Goal: Information Seeking & Learning: Find specific page/section

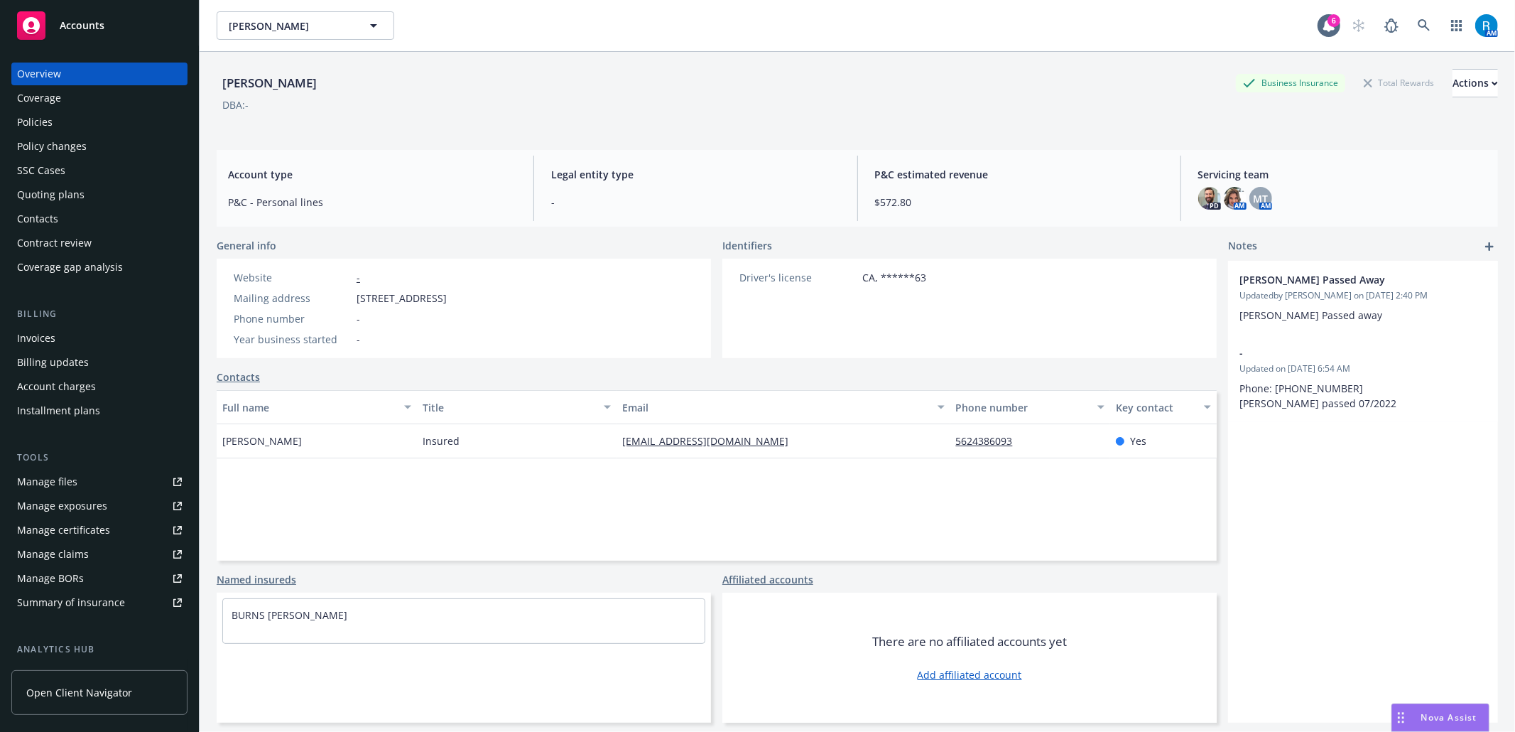
click at [447, 132] on div "[PERSON_NAME] Business Insurance Total Rewards Actions DBA: -" at bounding box center [857, 95] width 1281 height 87
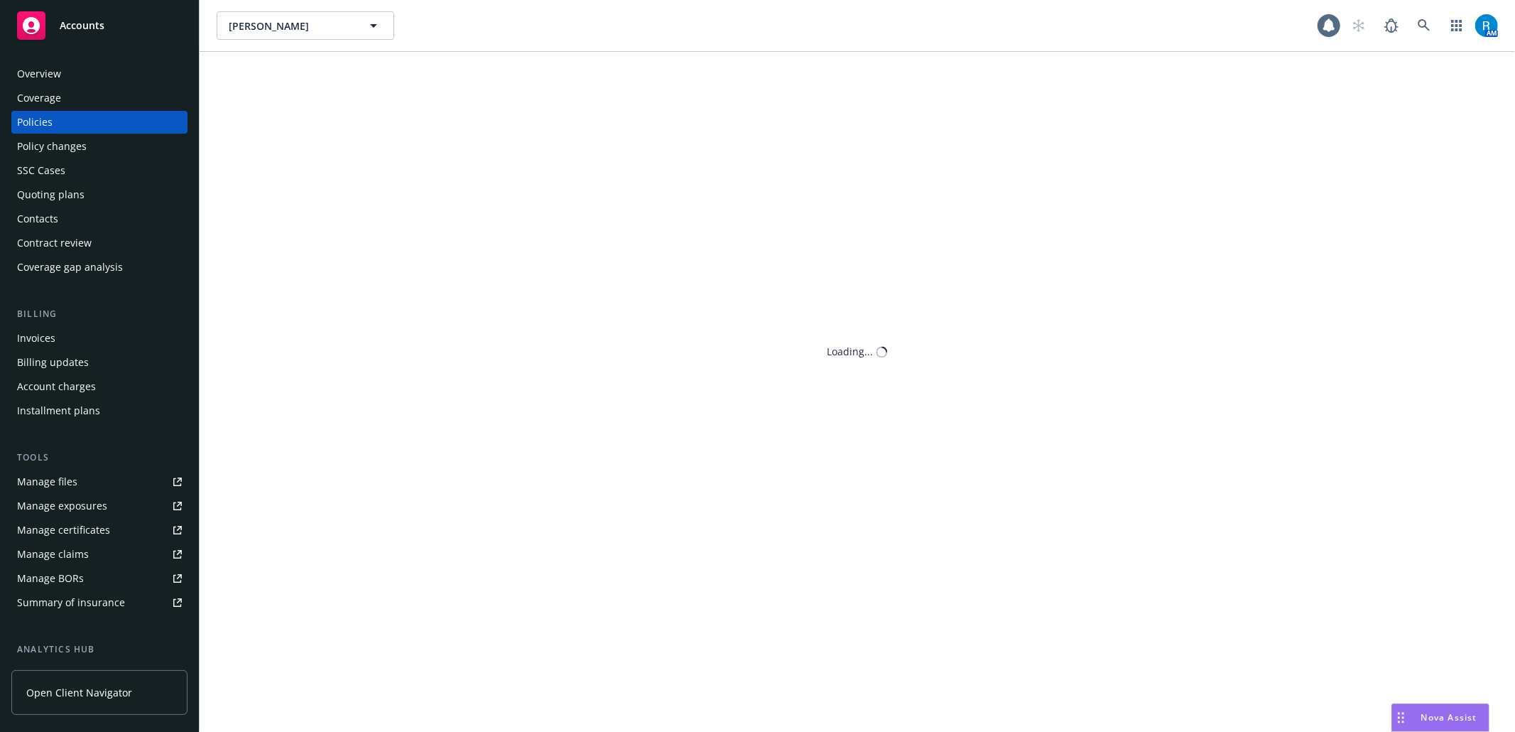
click at [75, 120] on div "Policies" at bounding box center [99, 122] width 165 height 23
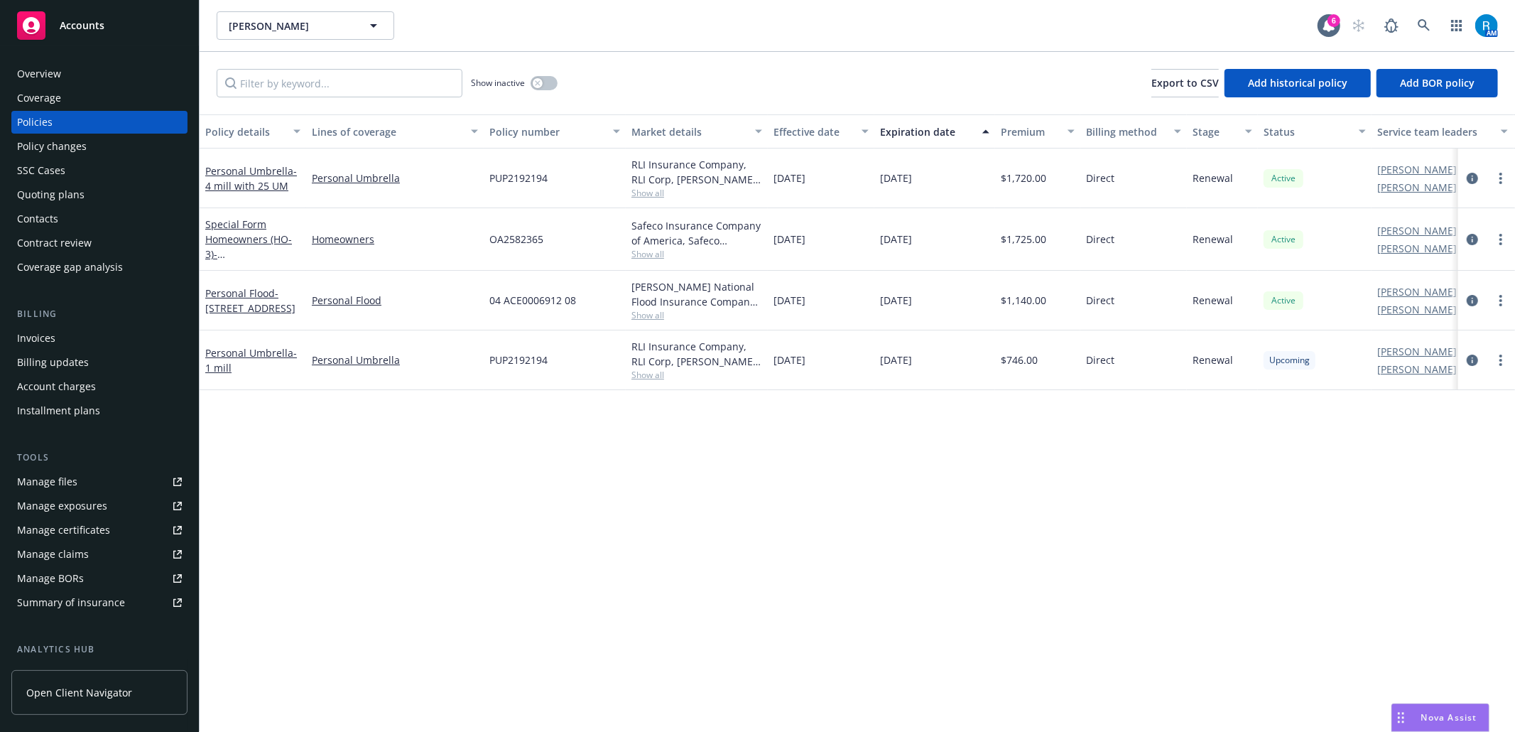
click at [21, 178] on div "SSC Cases" at bounding box center [41, 170] width 48 height 23
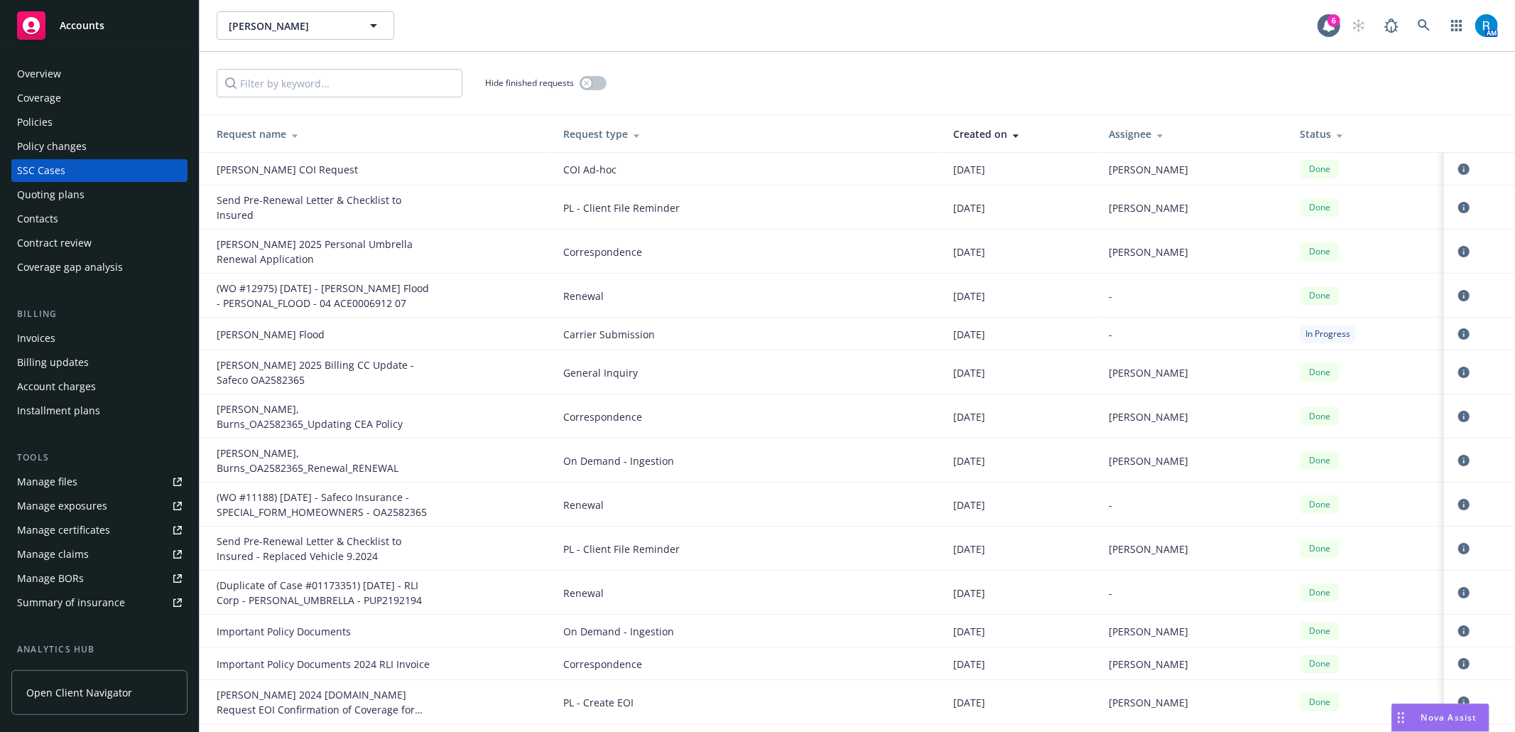
click at [47, 75] on div "Overview" at bounding box center [39, 74] width 44 height 23
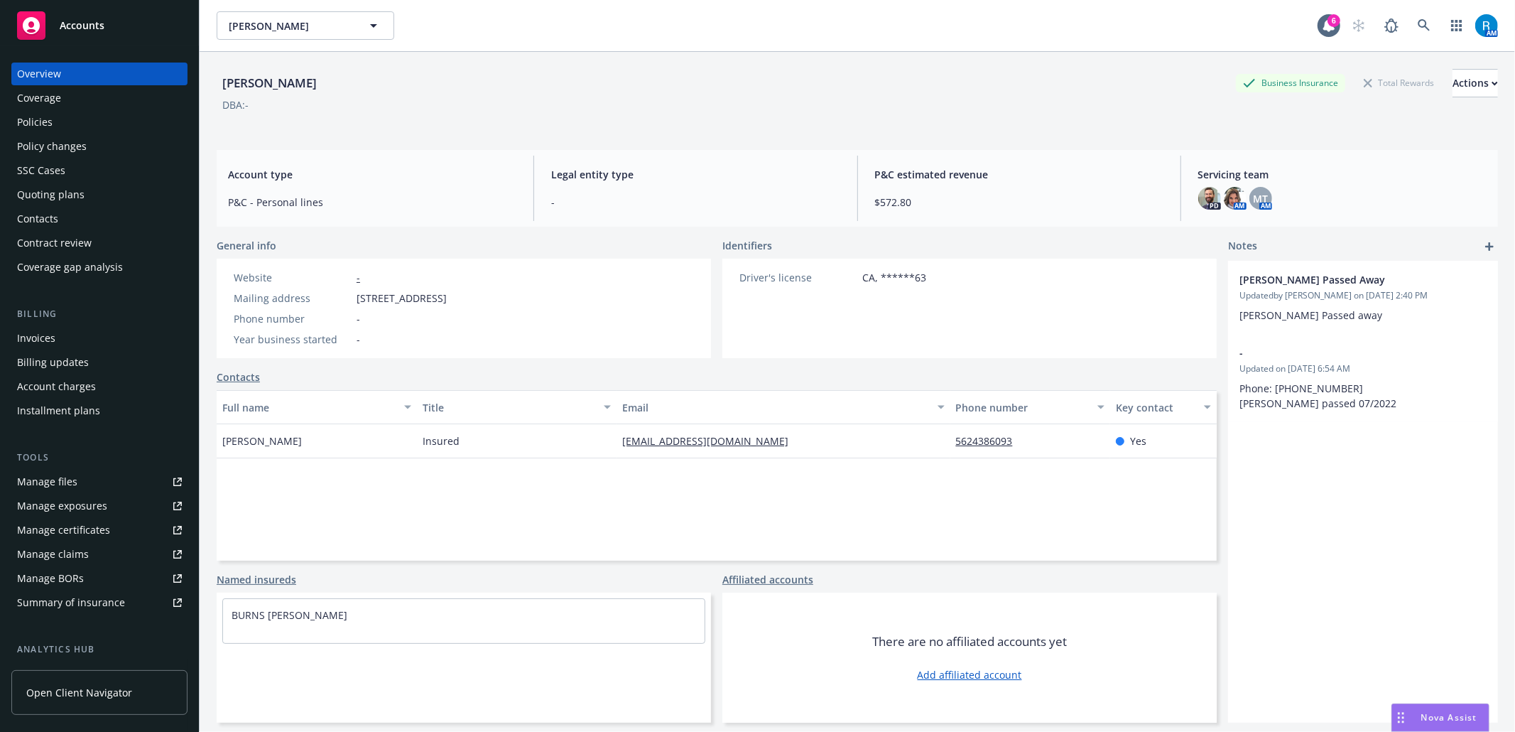
click at [1191, 284] on div "Driver's license CA, ******63" at bounding box center [969, 308] width 494 height 99
click at [710, 80] on div "[PERSON_NAME] Business Insurance Total Rewards Actions" at bounding box center [857, 83] width 1281 height 28
click at [938, 148] on div "[PERSON_NAME] Business Insurance Total Rewards Actions DBA: - Account type P&C …" at bounding box center [857, 409] width 1281 height 715
click at [1063, 550] on div "Full name Title Email Phone number Key contact [PERSON_NAME] Insured [EMAIL_ADD…" at bounding box center [717, 475] width 1000 height 170
click at [486, 94] on div "[PERSON_NAME] Business Insurance Total Rewards Actions" at bounding box center [857, 83] width 1281 height 28
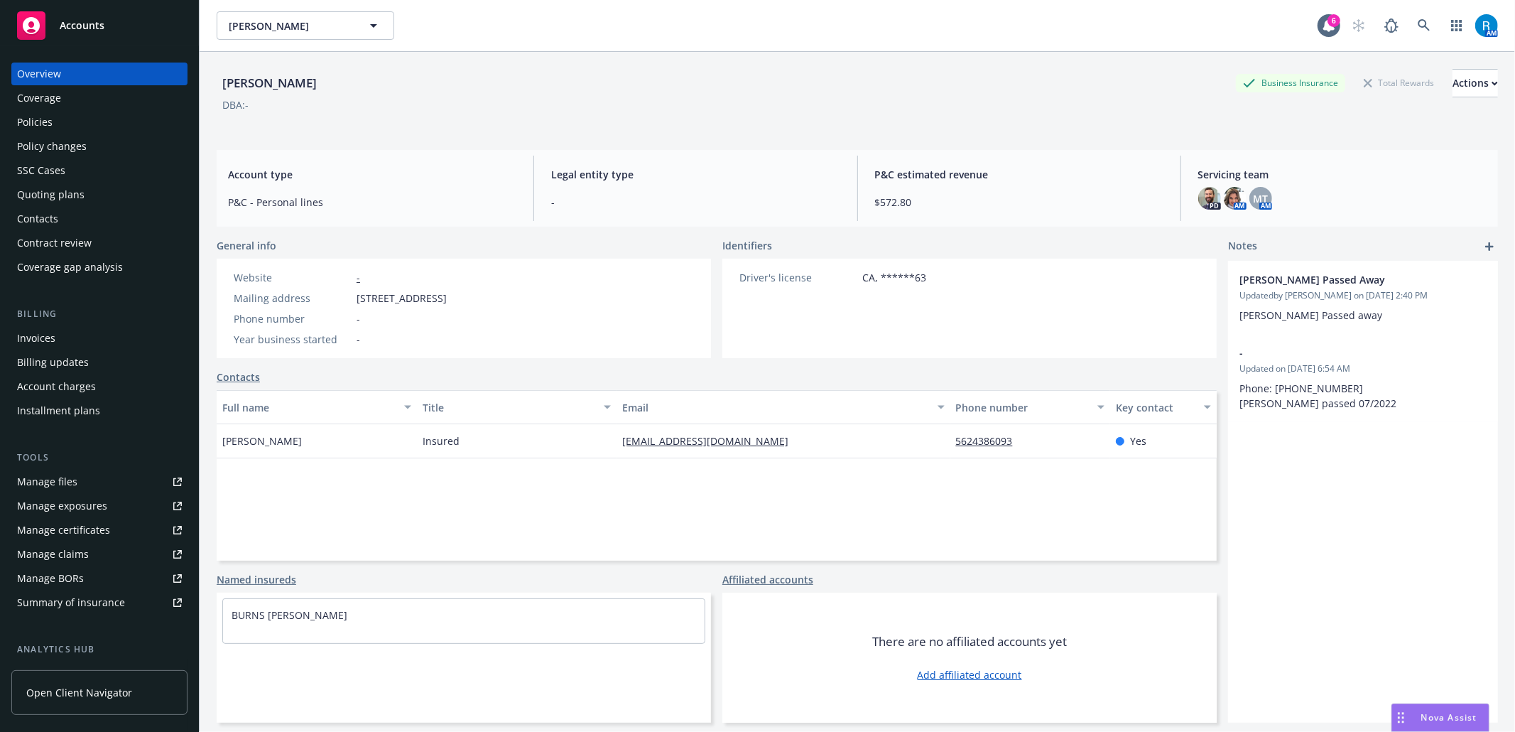
click at [477, 99] on div "DBA: -" at bounding box center [857, 104] width 1281 height 15
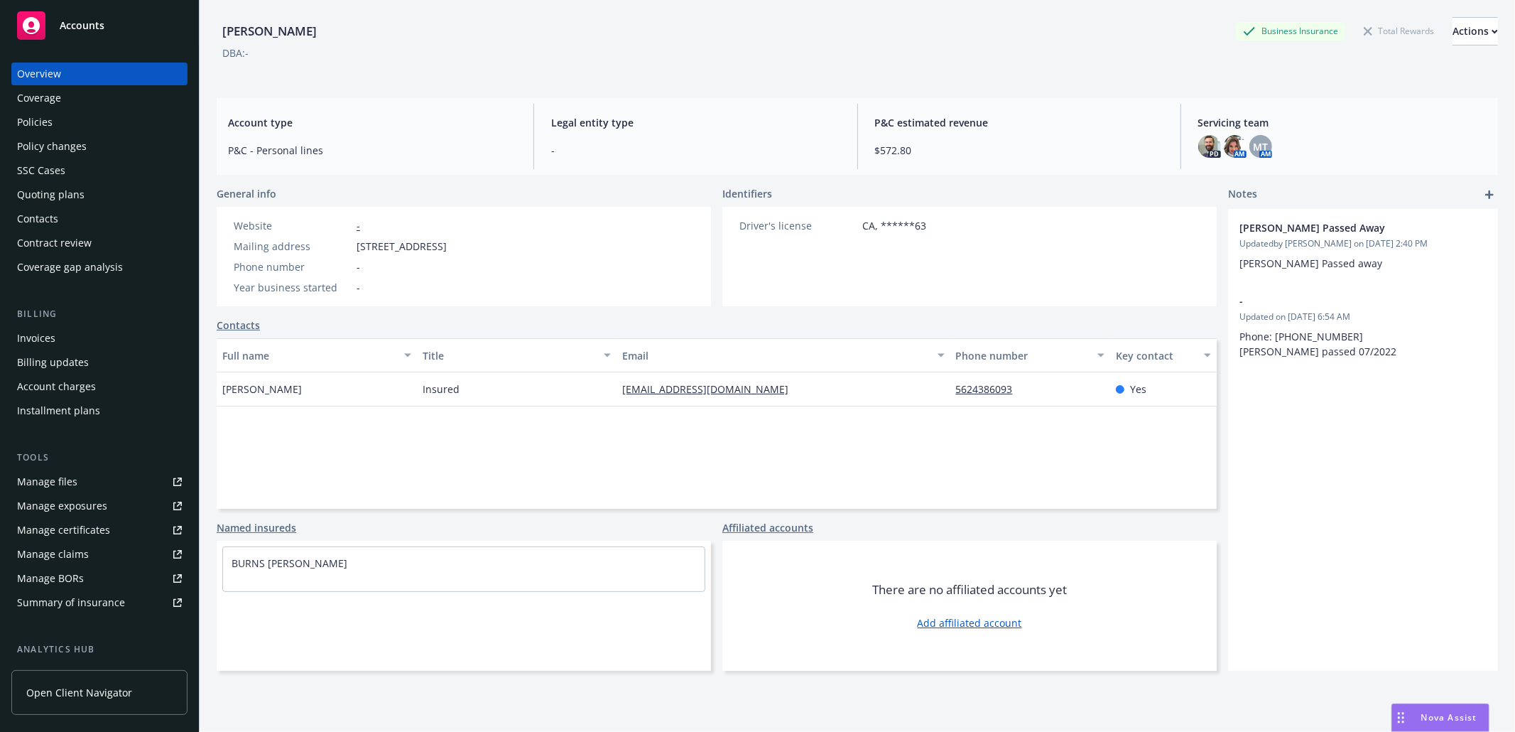
click at [475, 469] on div "Full name Title Email Phone number Key contact [PERSON_NAME] Insured [EMAIL_ADD…" at bounding box center [717, 423] width 1000 height 170
click at [629, 13] on div "[PERSON_NAME] Business Insurance Total Rewards Actions DBA: -" at bounding box center [857, 43] width 1281 height 87
click at [452, 104] on div "Account type P&C - Personal lines" at bounding box center [372, 136] width 311 height 65
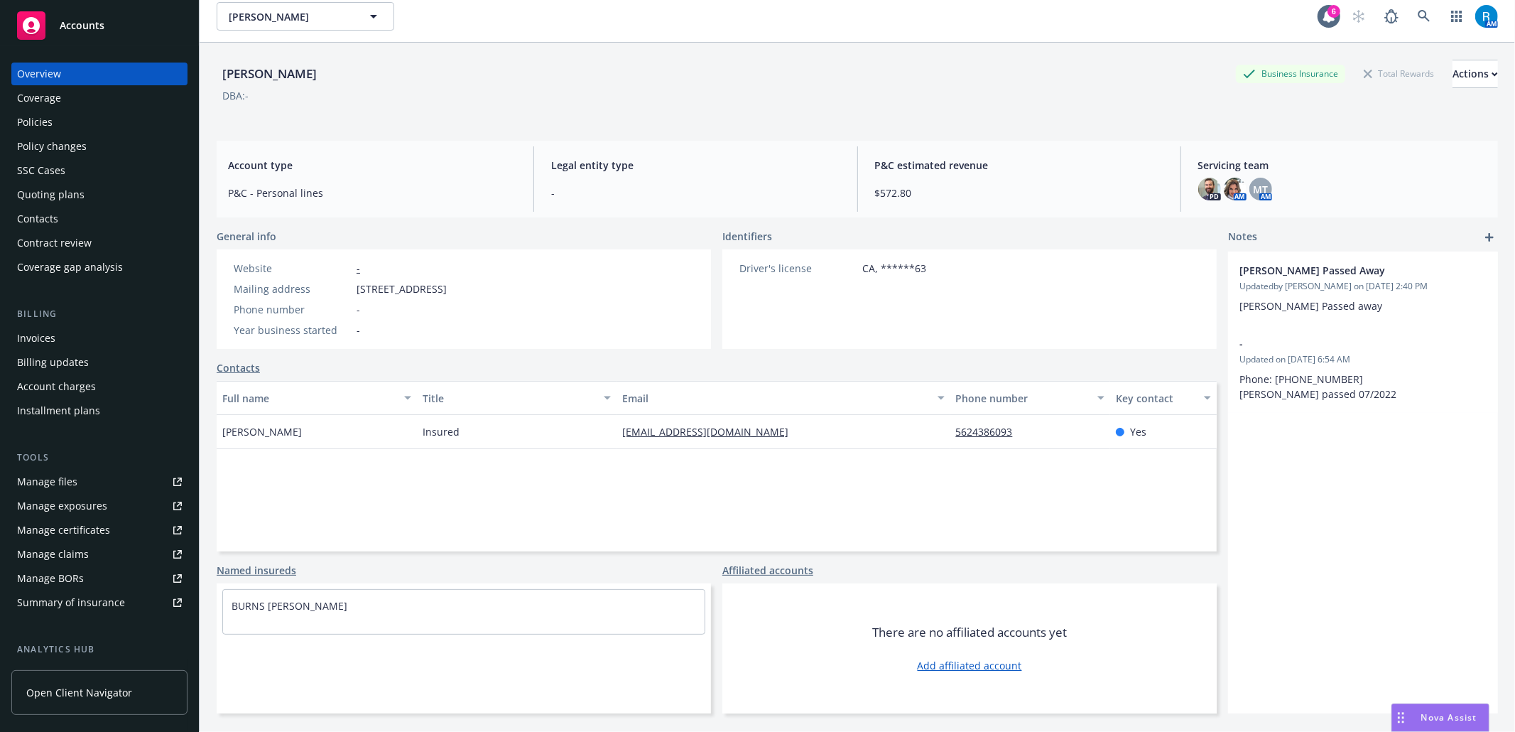
scroll to position [0, 0]
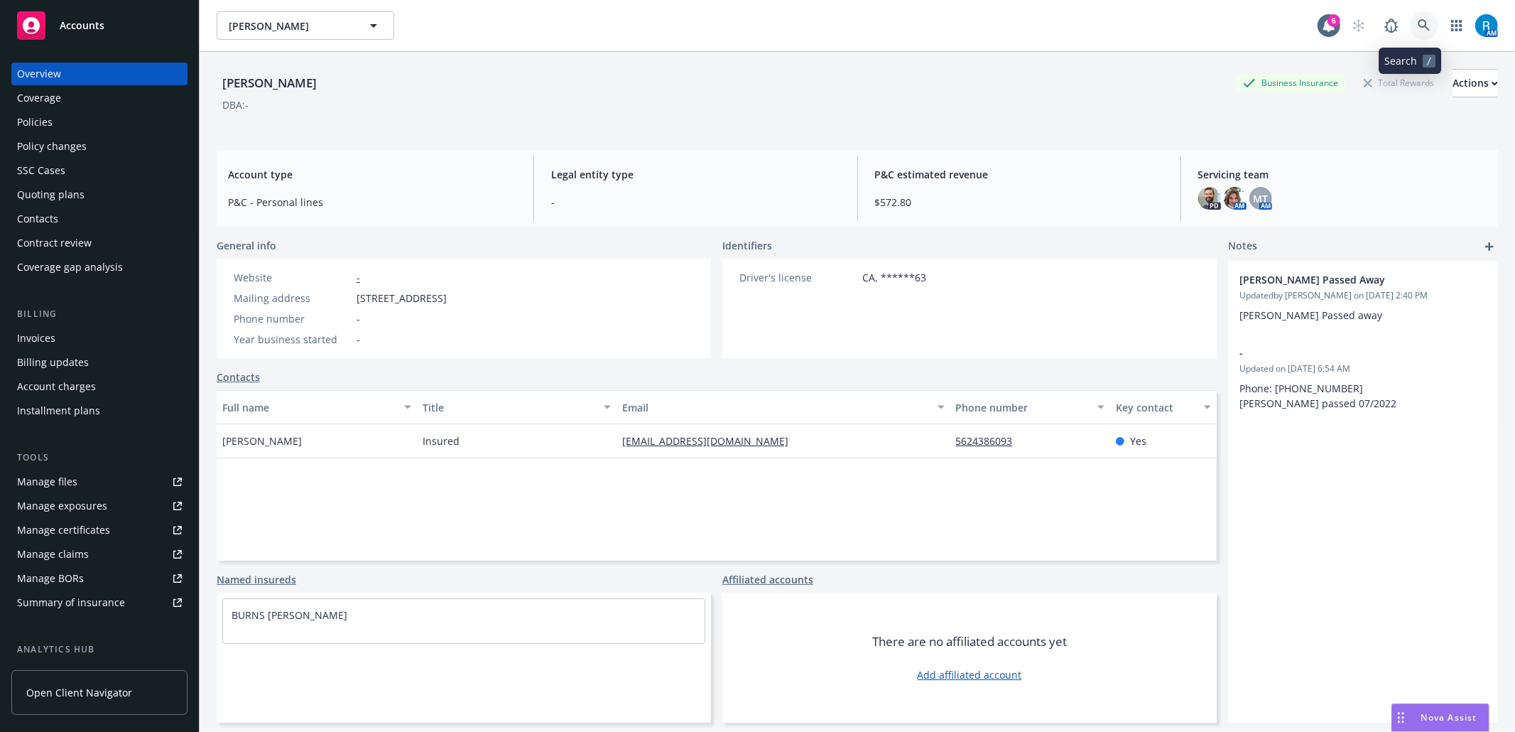
click at [1410, 21] on link at bounding box center [1424, 25] width 28 height 28
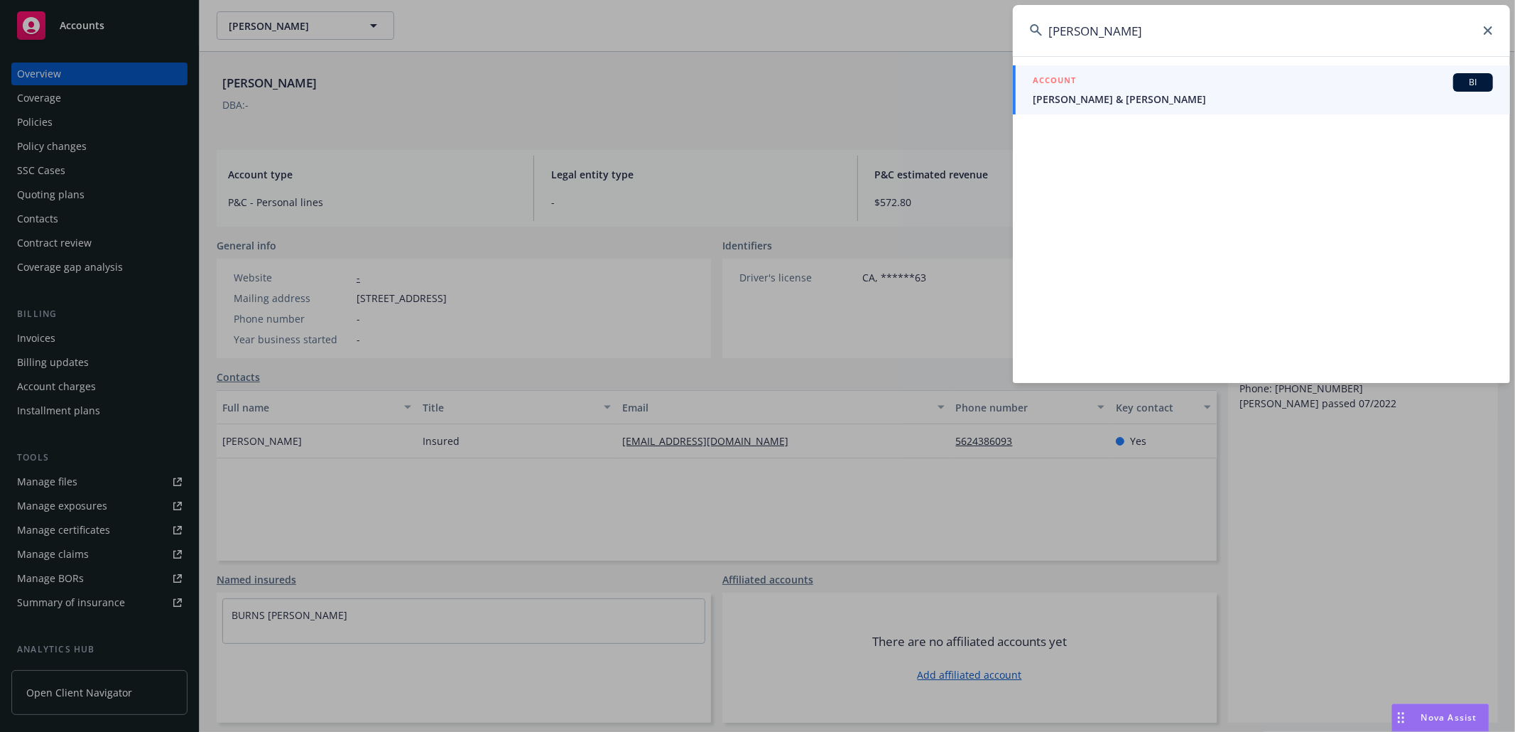
type input "[PERSON_NAME]"
click at [1114, 101] on span "[PERSON_NAME] & [PERSON_NAME]" at bounding box center [1263, 99] width 460 height 15
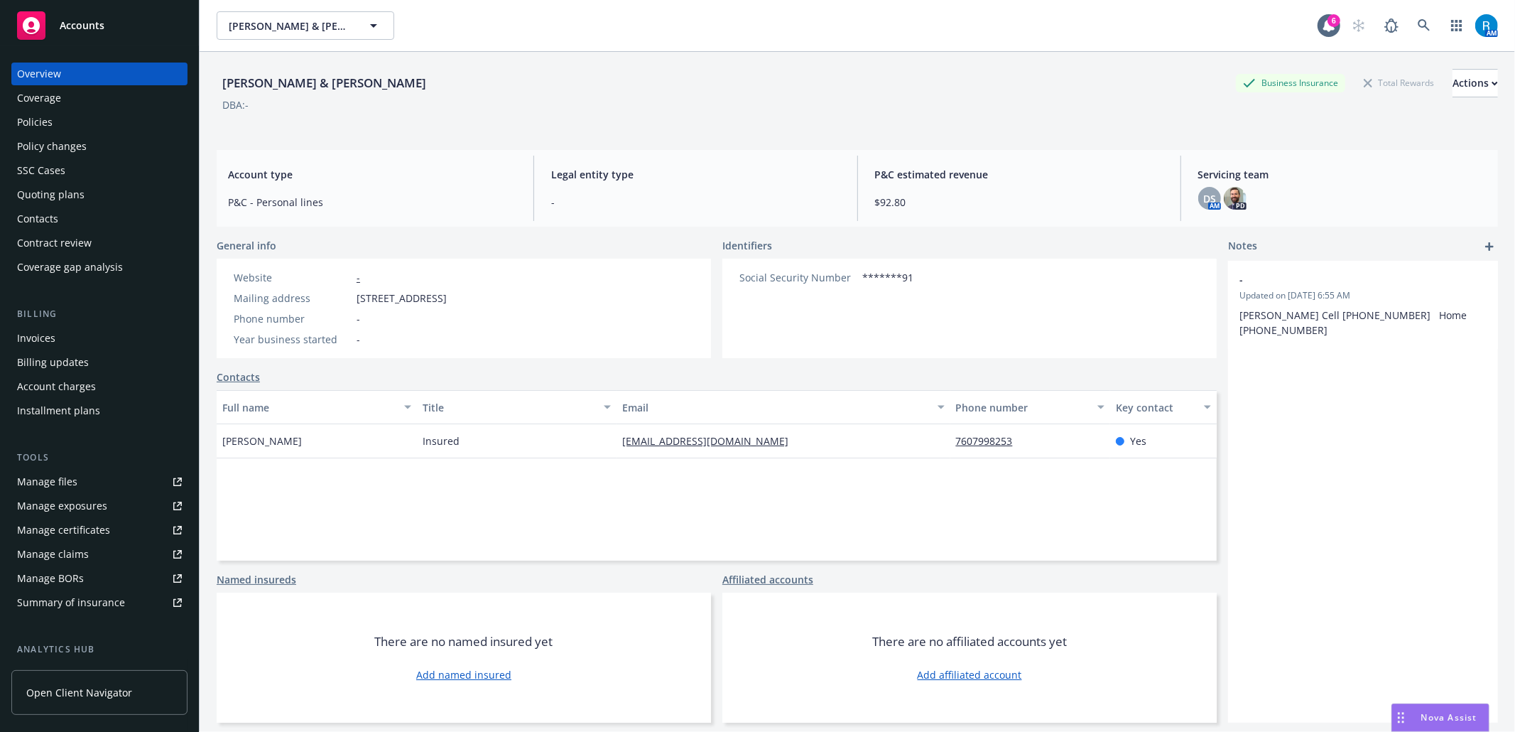
click at [63, 115] on div "Policies" at bounding box center [99, 122] width 165 height 23
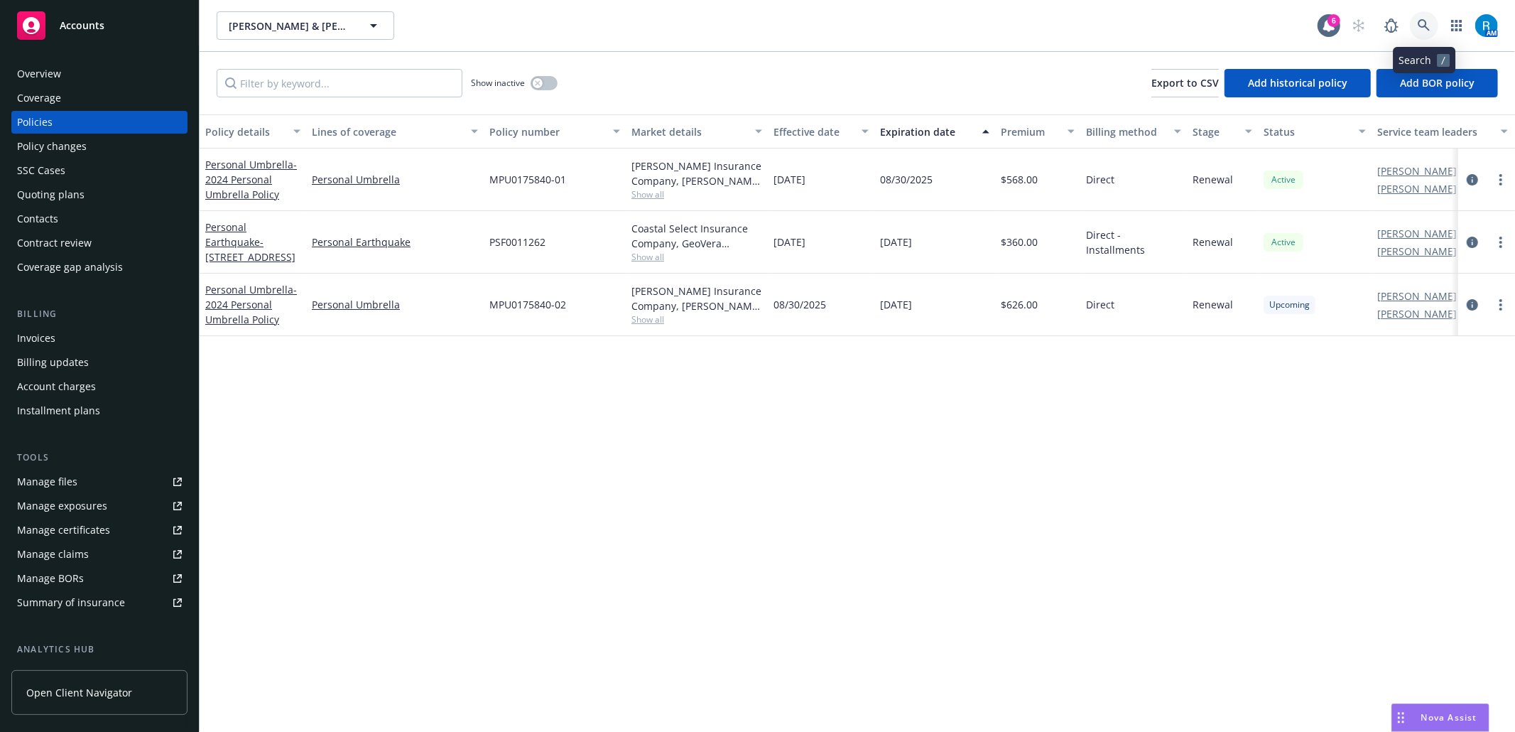
click at [1421, 21] on link at bounding box center [1424, 25] width 28 height 28
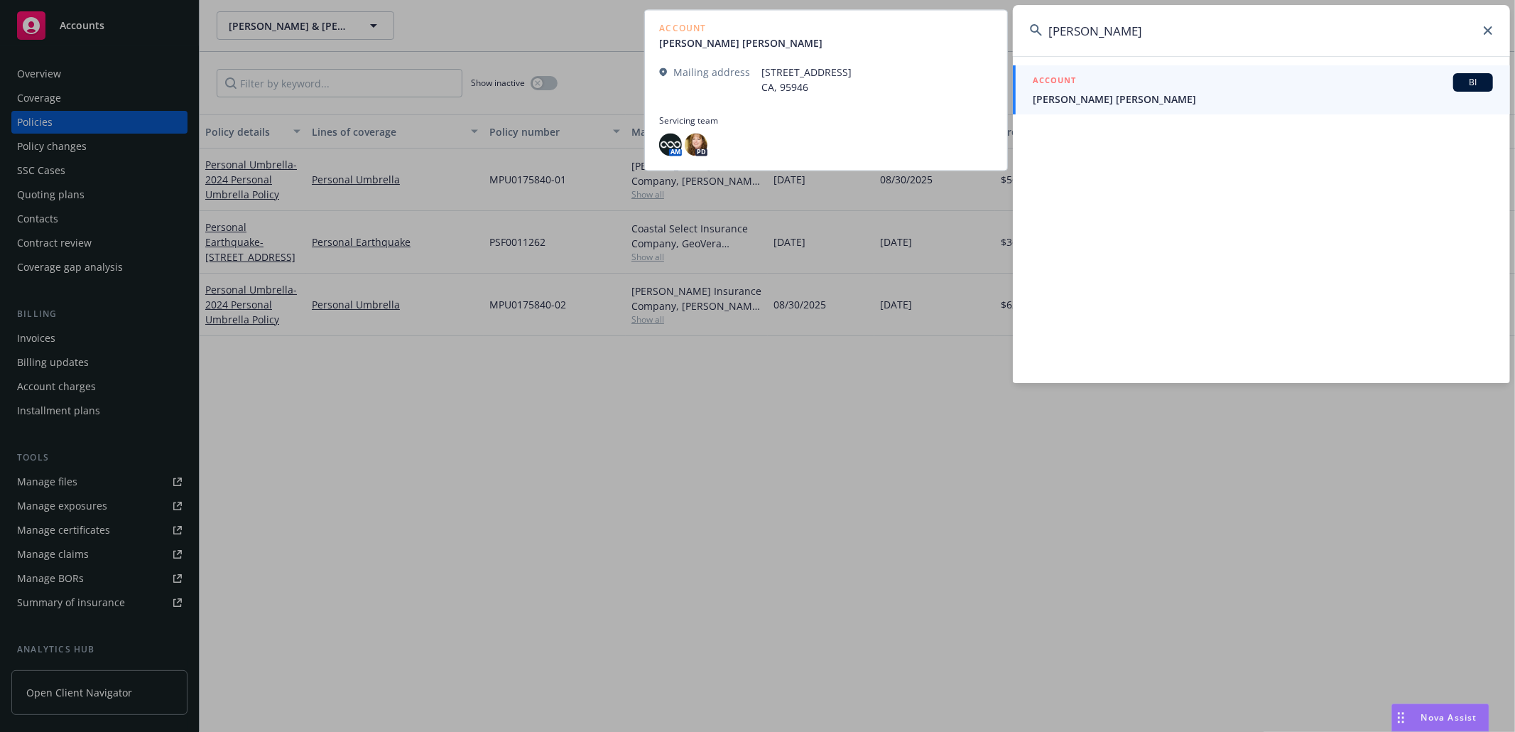
type input "[PERSON_NAME]"
click at [1149, 95] on span "[PERSON_NAME] [PERSON_NAME]" at bounding box center [1263, 99] width 460 height 15
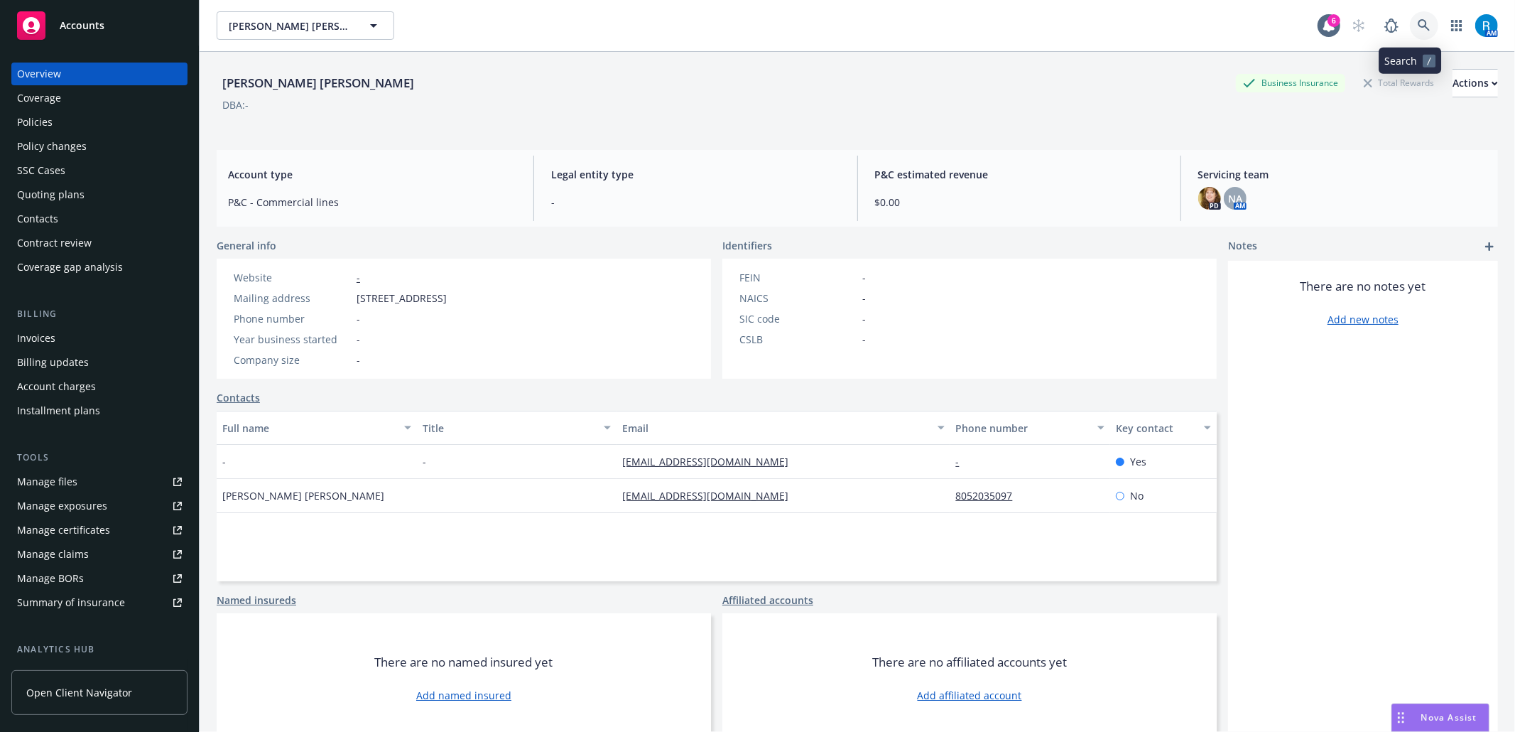
click at [1418, 28] on icon at bounding box center [1424, 25] width 13 height 13
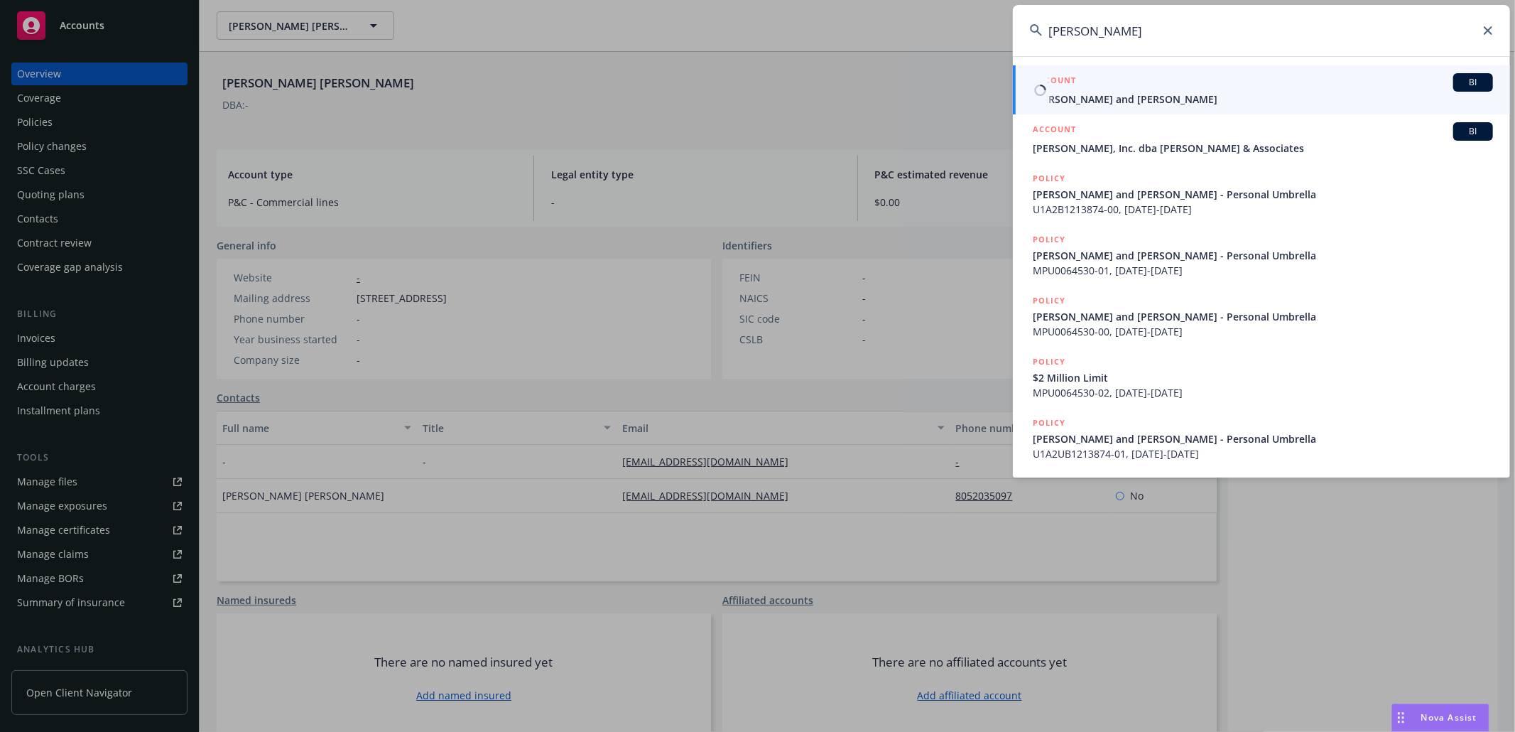
type input "[PERSON_NAME]"
click at [1064, 105] on span "[PERSON_NAME] and [PERSON_NAME]" at bounding box center [1263, 99] width 460 height 15
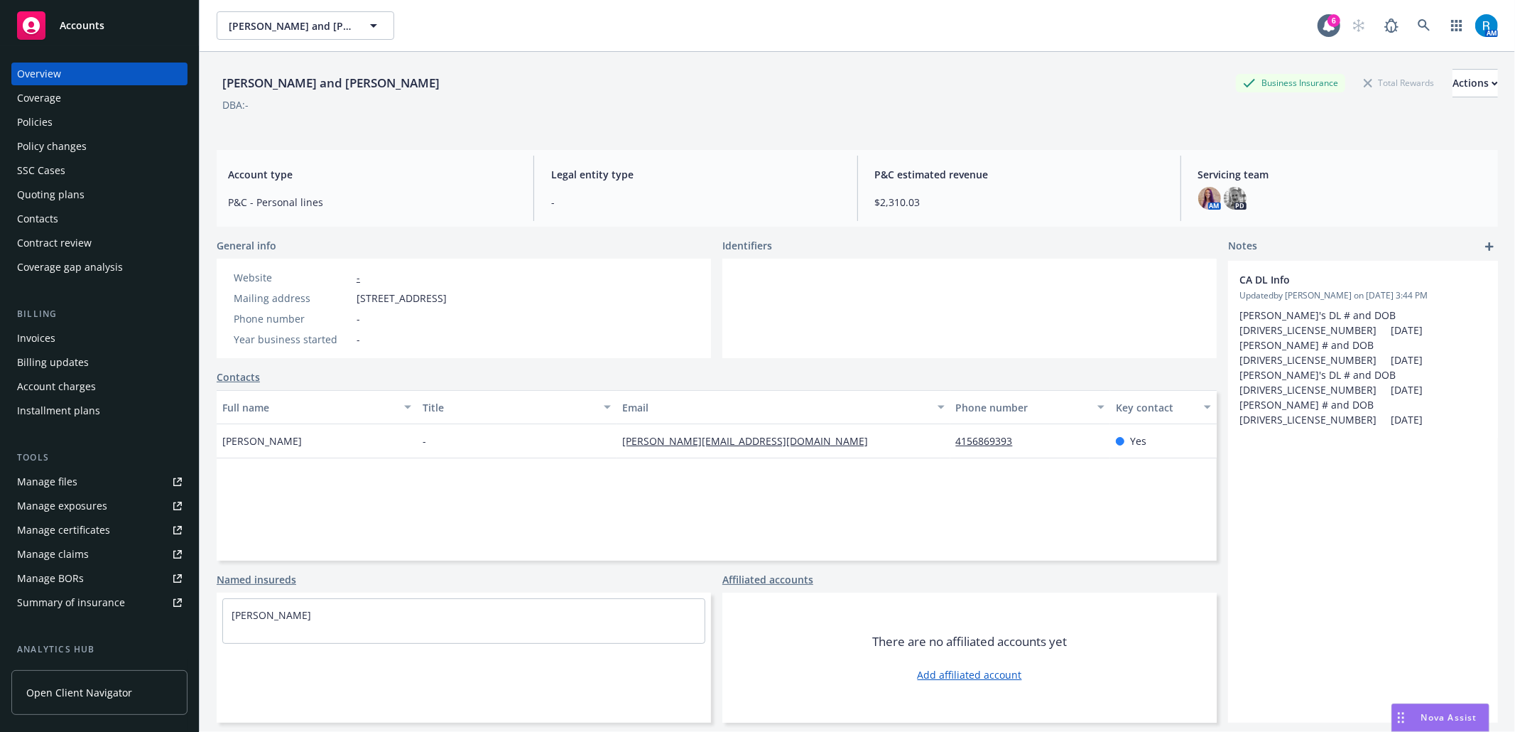
click at [86, 126] on div "Policies" at bounding box center [99, 122] width 165 height 23
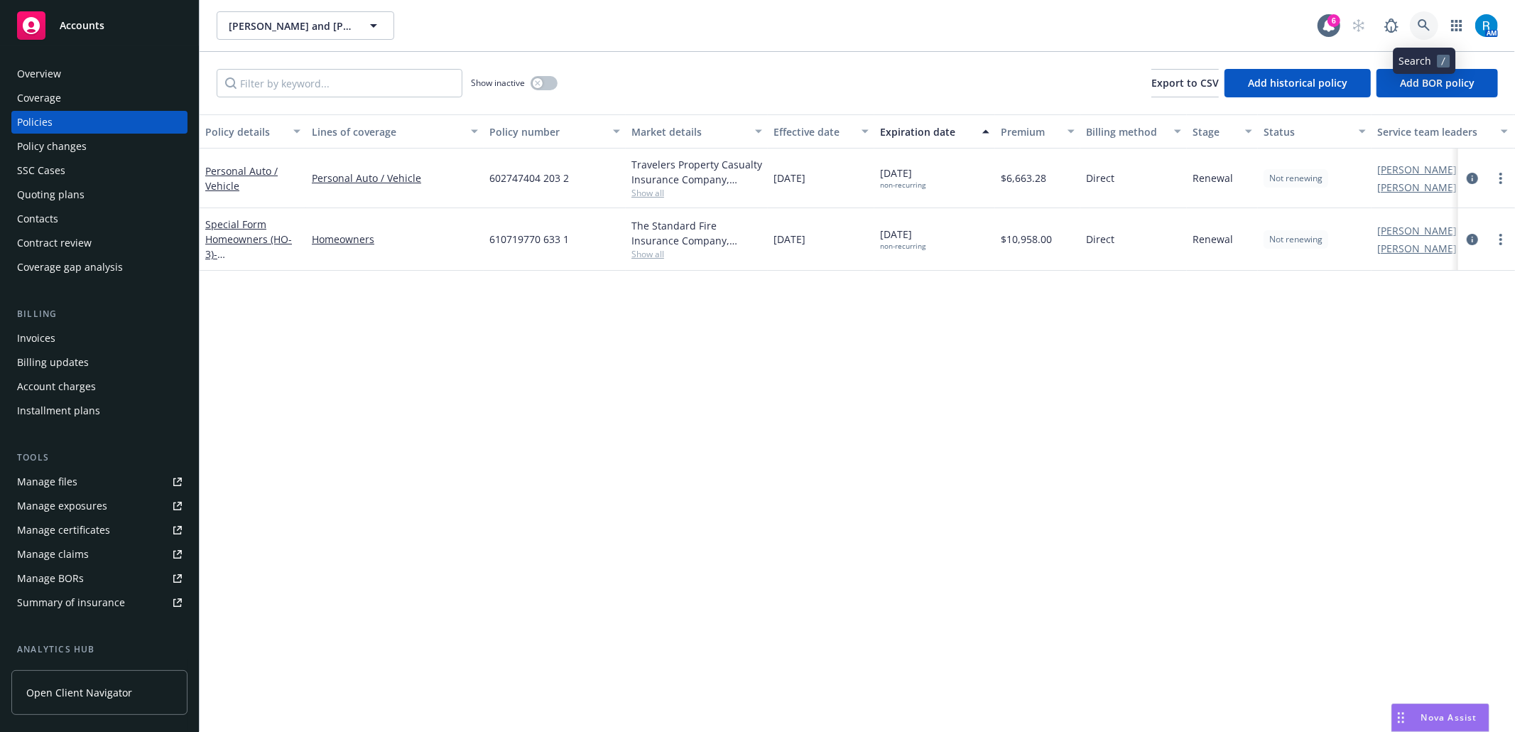
click at [1422, 27] on icon at bounding box center [1424, 25] width 12 height 12
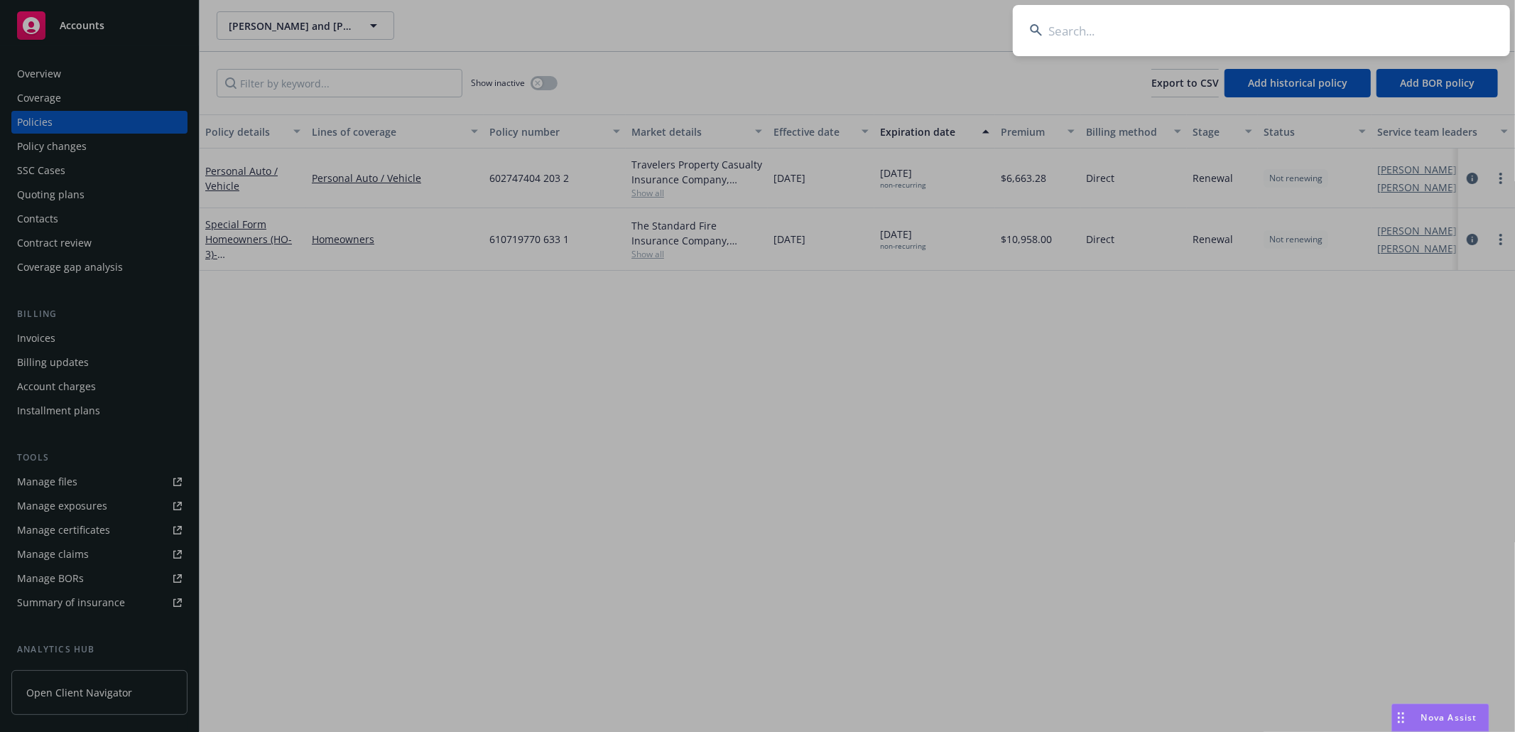
type input "[PERSON_NAME]"
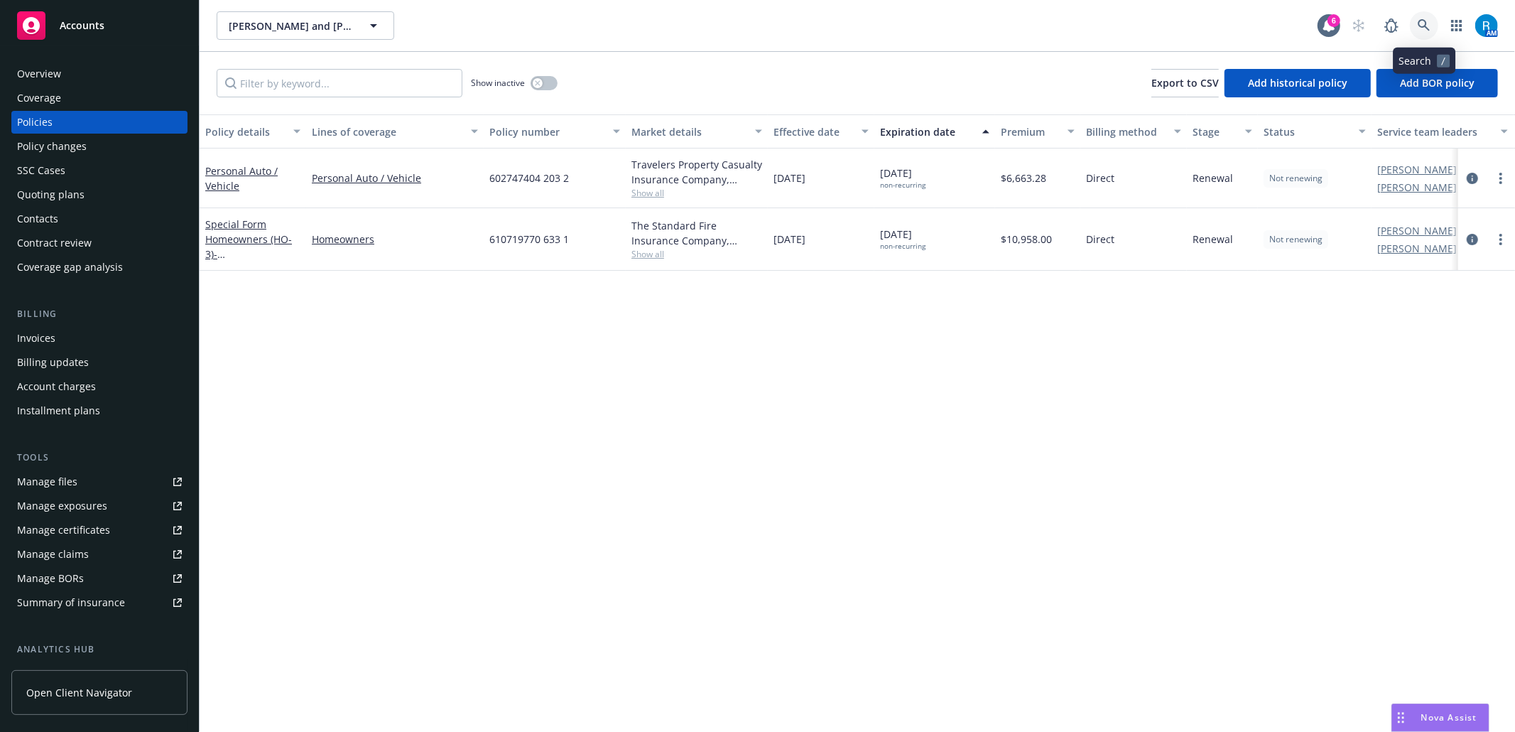
click at [1421, 26] on icon at bounding box center [1424, 25] width 12 height 12
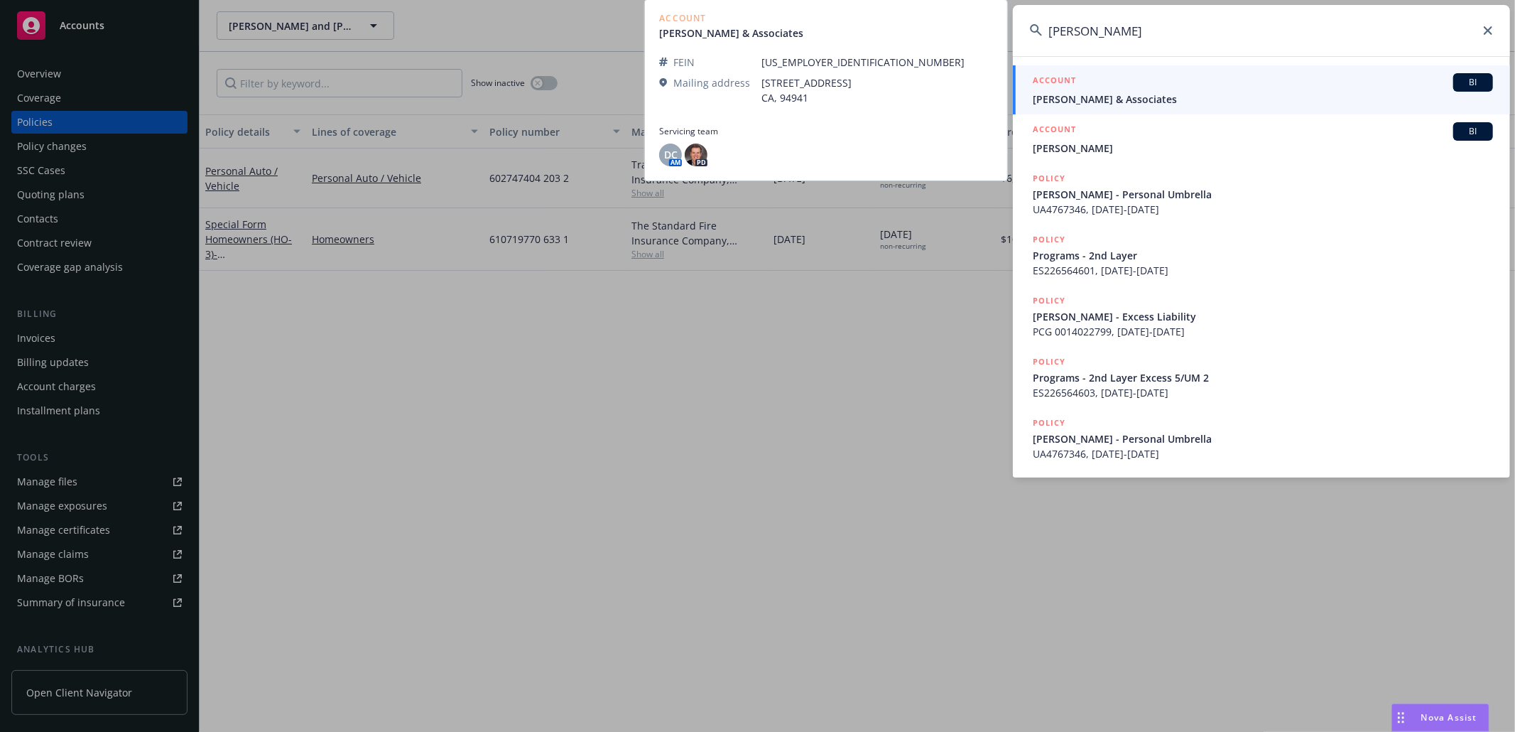
type input "[PERSON_NAME]"
click at [1109, 92] on span "[PERSON_NAME] & Associates" at bounding box center [1263, 99] width 460 height 15
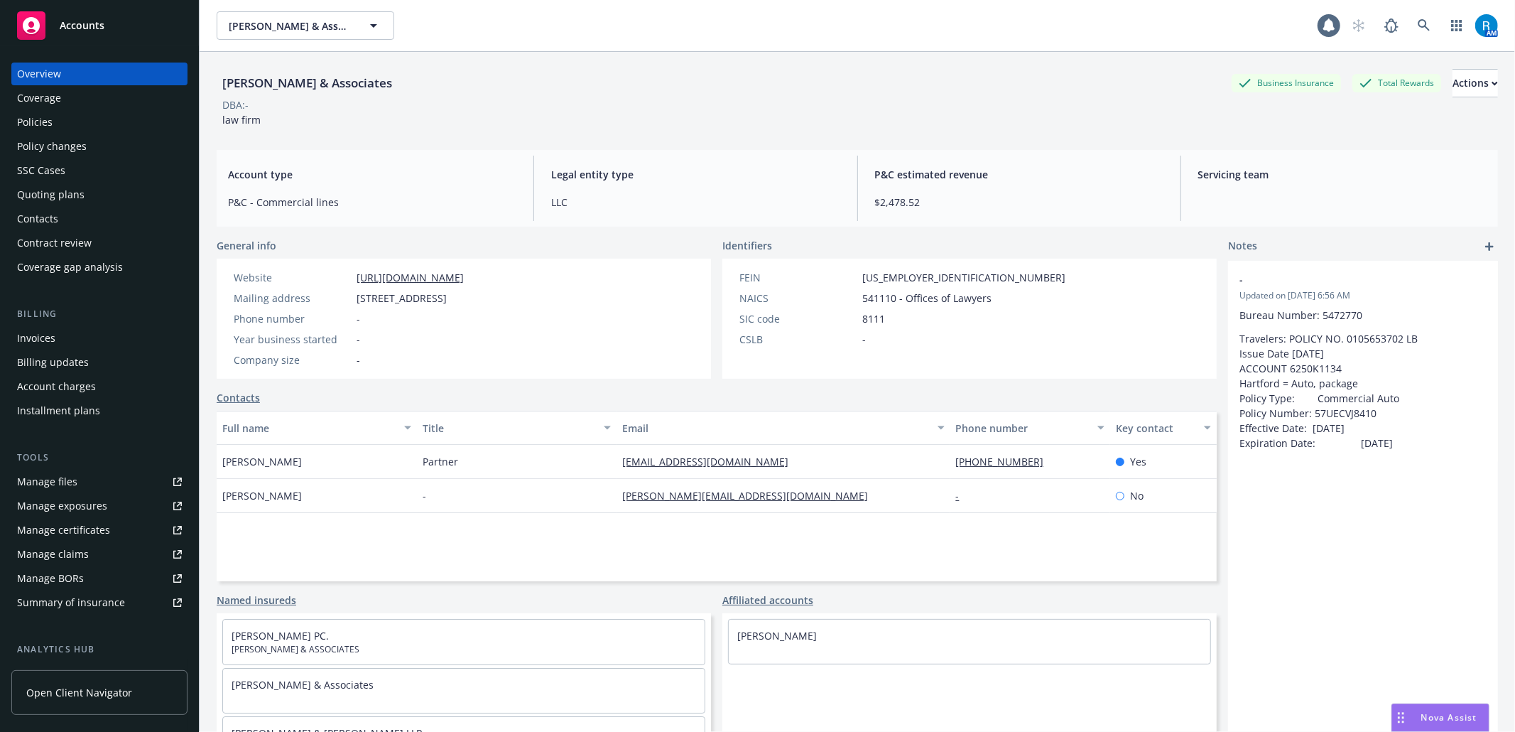
click at [55, 117] on div "Policies" at bounding box center [99, 122] width 165 height 23
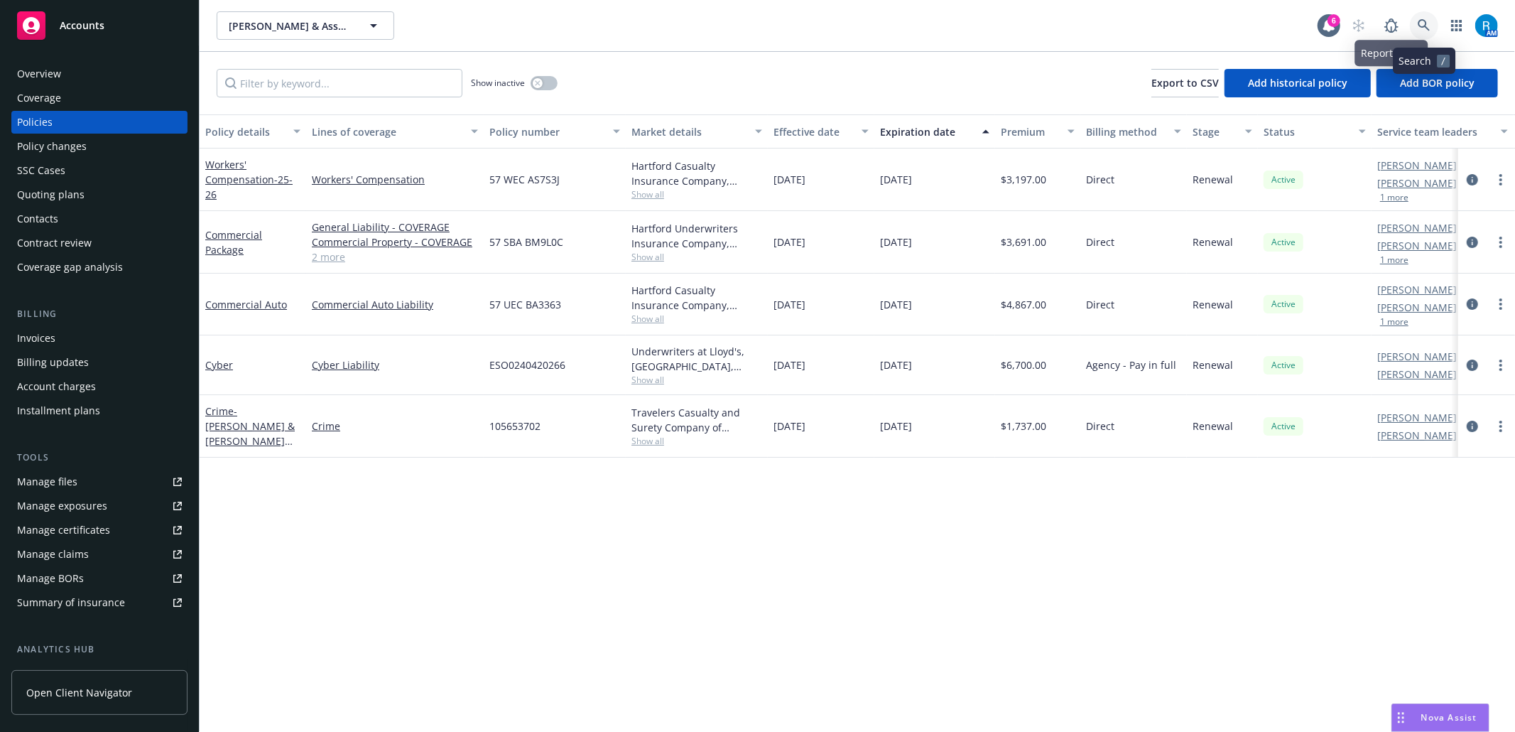
click at [1421, 19] on icon at bounding box center [1424, 25] width 13 height 13
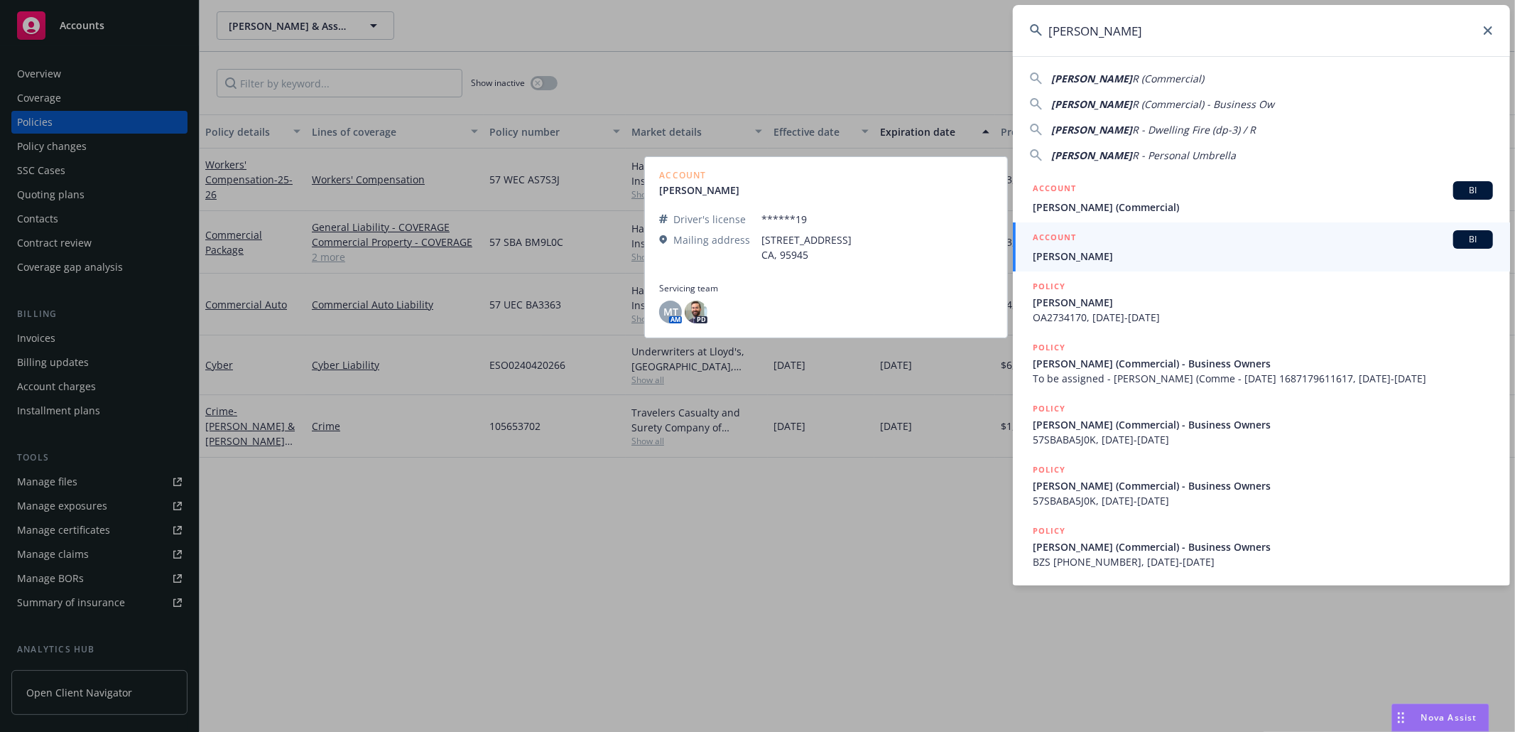
type input "[PERSON_NAME]"
click at [1077, 249] on span "[PERSON_NAME]" at bounding box center [1263, 256] width 460 height 15
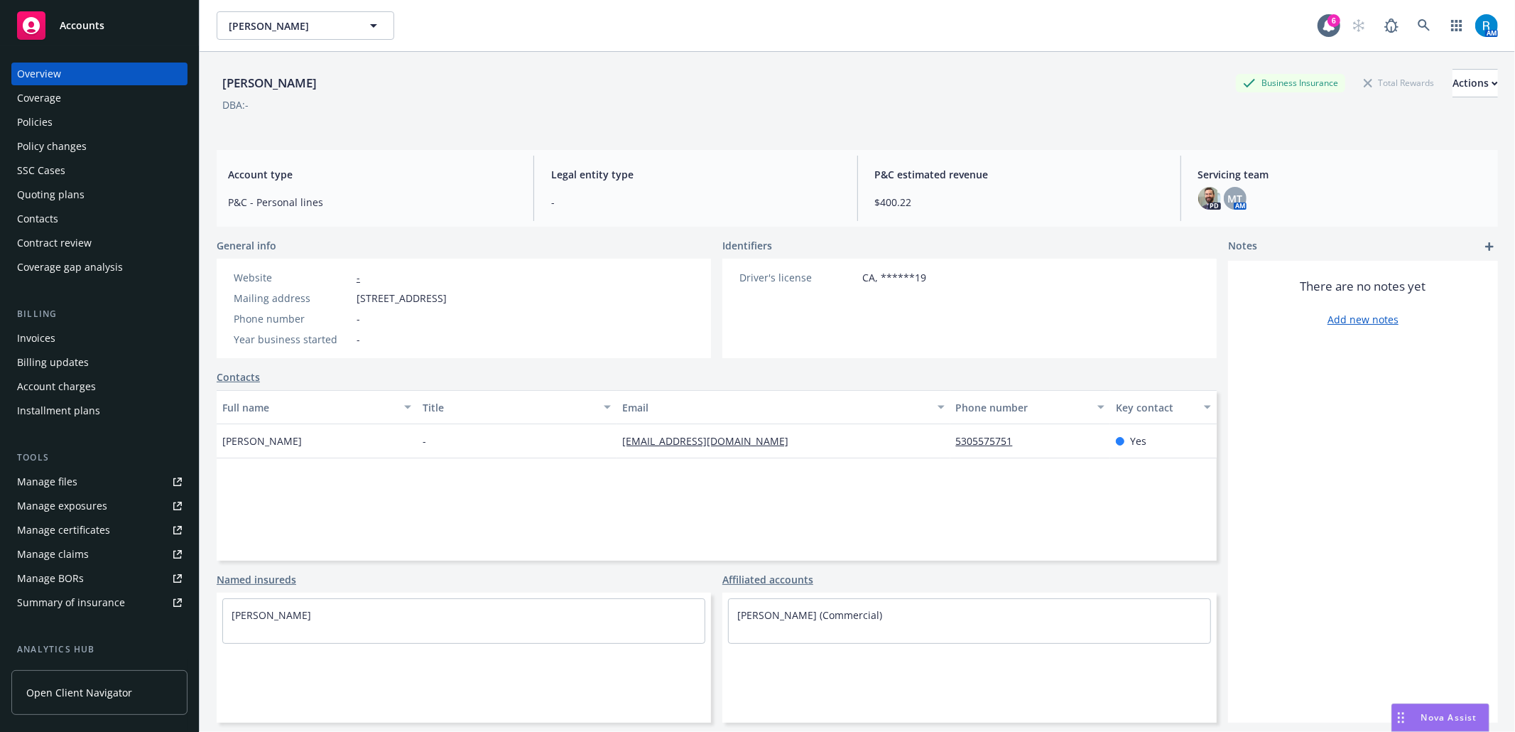
click at [31, 121] on div "Policies" at bounding box center [35, 122] width 36 height 23
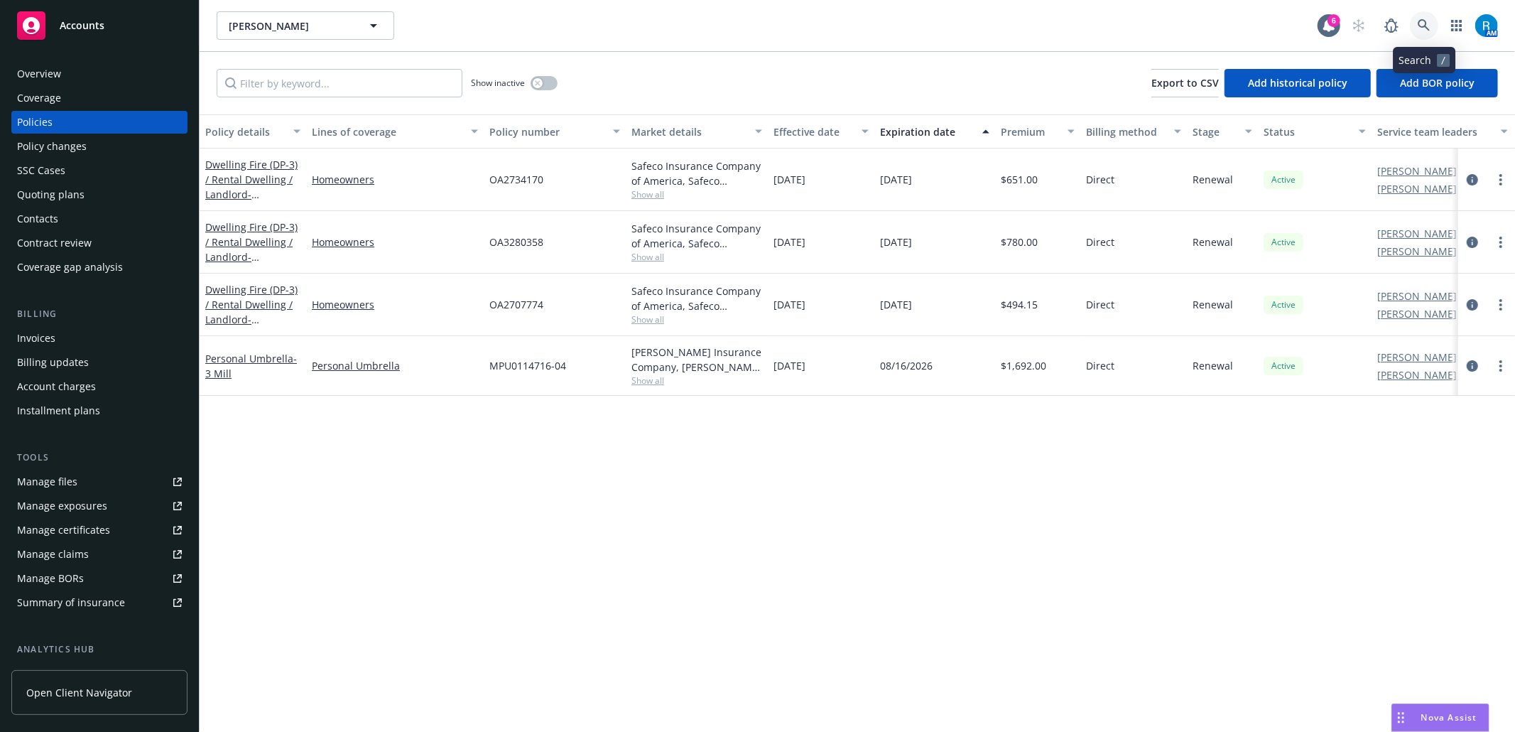
click at [1435, 23] on link at bounding box center [1424, 25] width 28 height 28
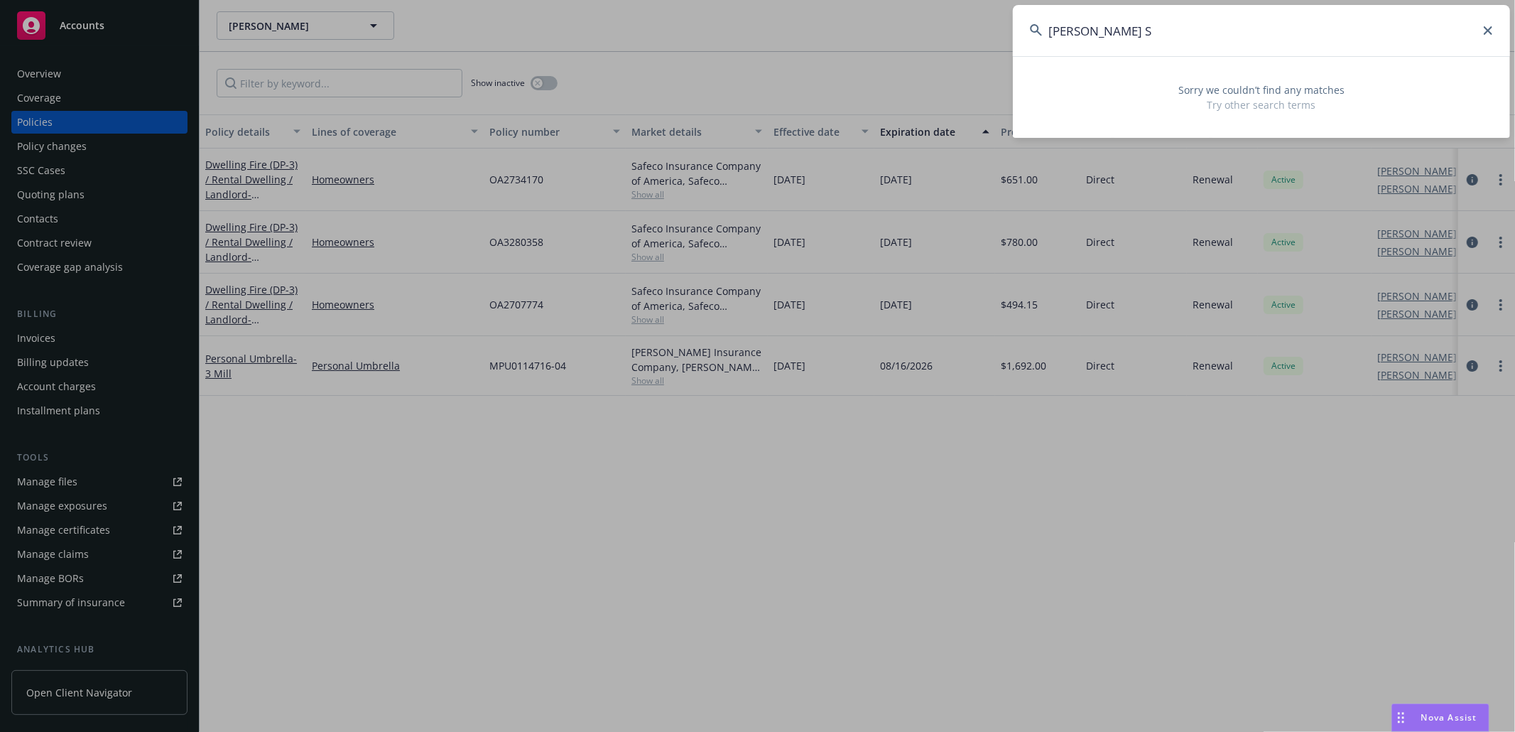
click at [1058, 29] on input "[PERSON_NAME] S" at bounding box center [1261, 30] width 497 height 51
type input "[PERSON_NAME] S"
click at [1163, 136] on div "Sorry we couldn’t find any matches Try other search terms" at bounding box center [1261, 97] width 497 height 82
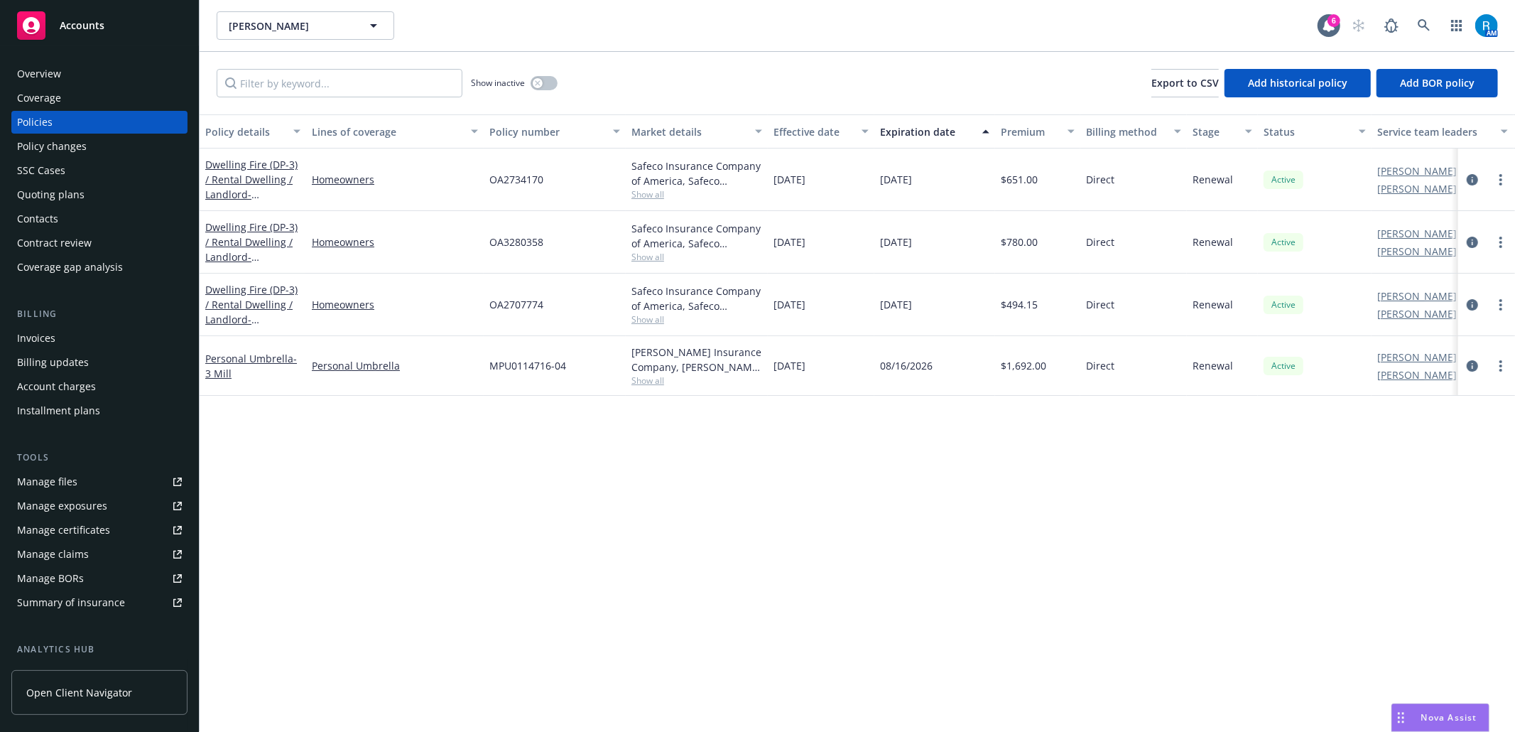
drag, startPoint x: 1118, startPoint y: 390, endPoint x: 1106, endPoint y: 337, distance: 54.6
